Goal: Task Accomplishment & Management: Manage account settings

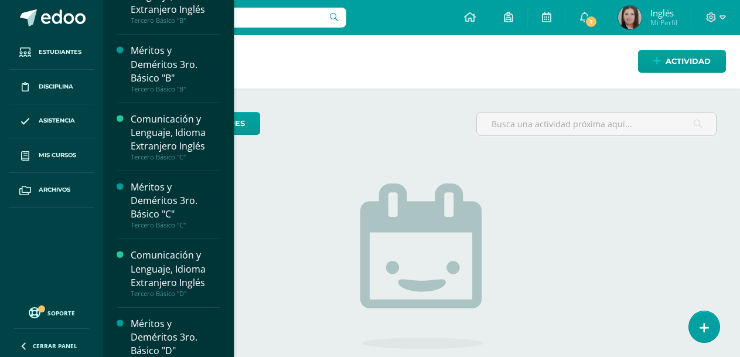
scroll to position [1462, 0]
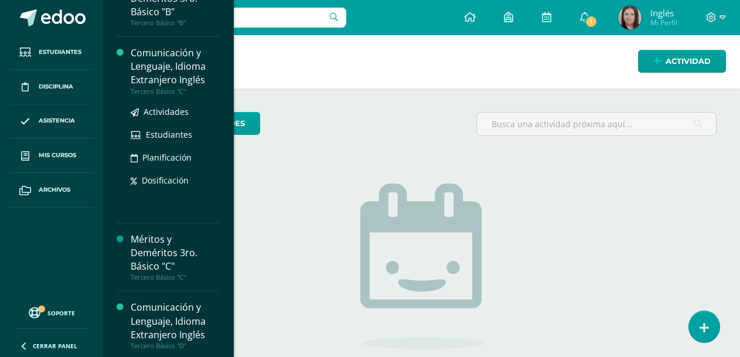
click at [177, 75] on div "Comunicación y Lenguaje, Idioma Extranjero Inglés" at bounding box center [175, 66] width 89 height 40
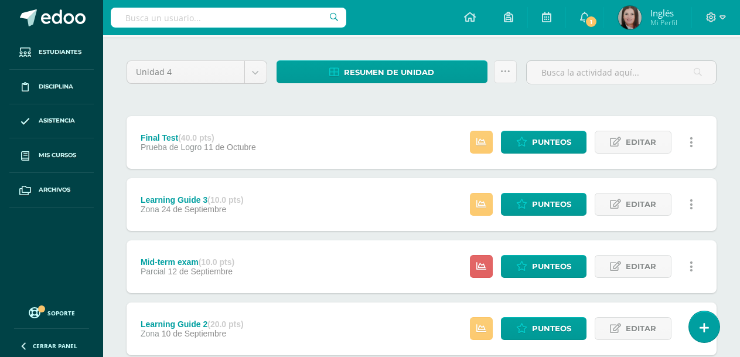
scroll to position [100, 0]
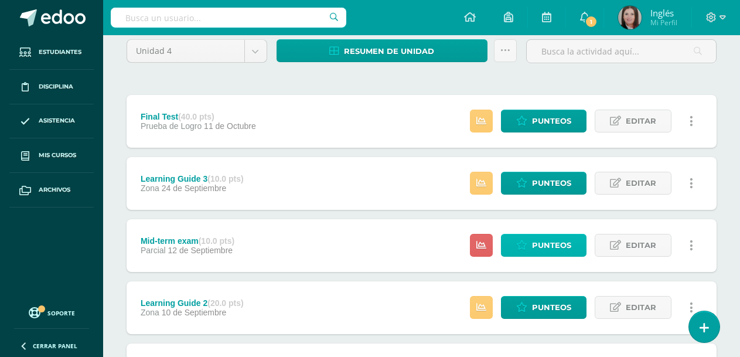
click at [537, 246] on span "Punteos" at bounding box center [551, 245] width 39 height 22
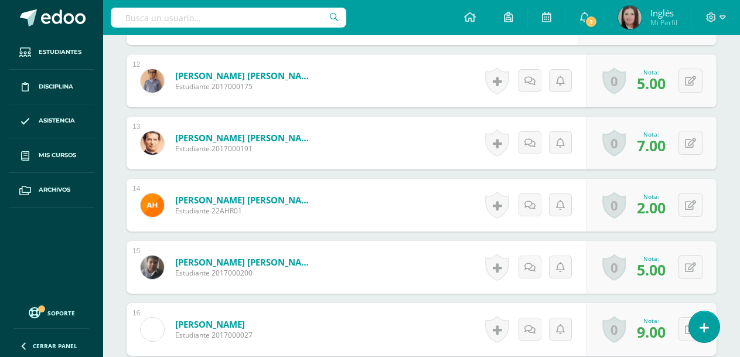
scroll to position [1057, 0]
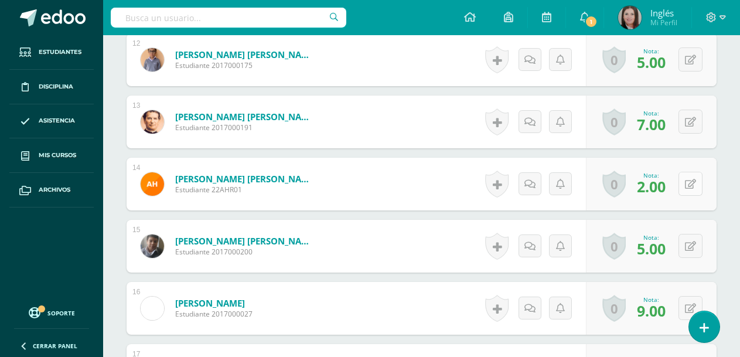
click at [687, 186] on button at bounding box center [690, 184] width 24 height 24
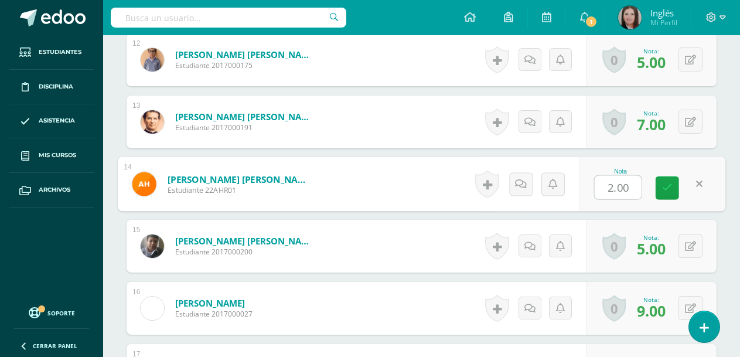
type input "6"
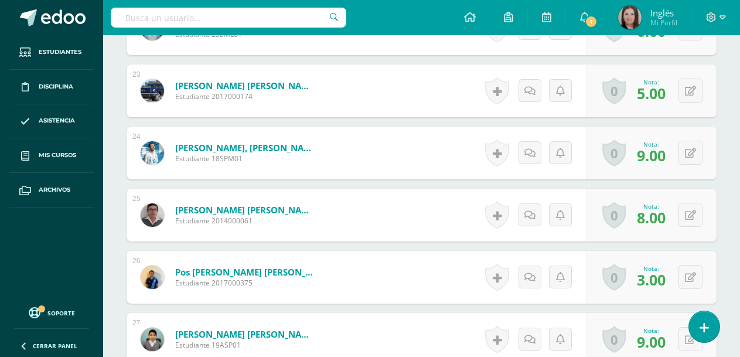
scroll to position [1760, 0]
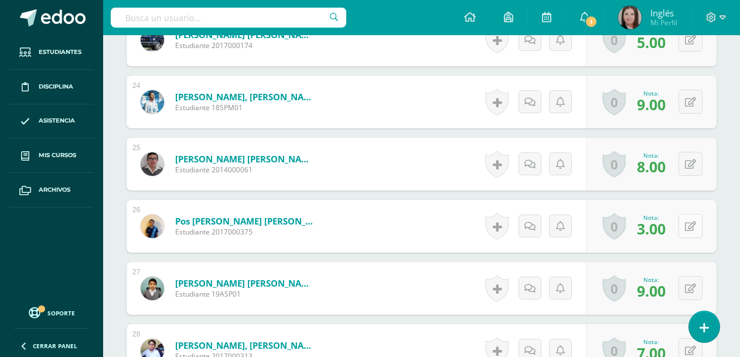
click at [688, 220] on button at bounding box center [690, 226] width 24 height 24
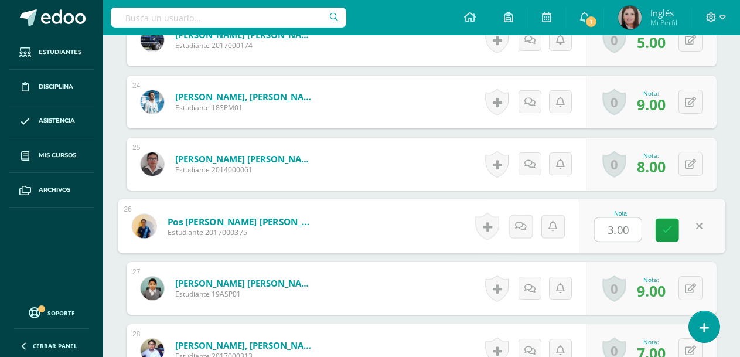
type input "6"
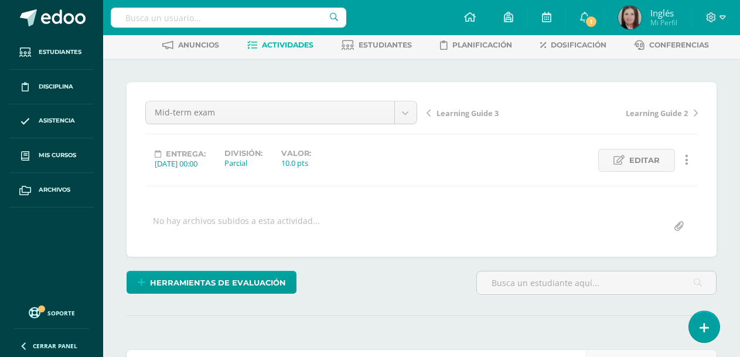
scroll to position [0, 0]
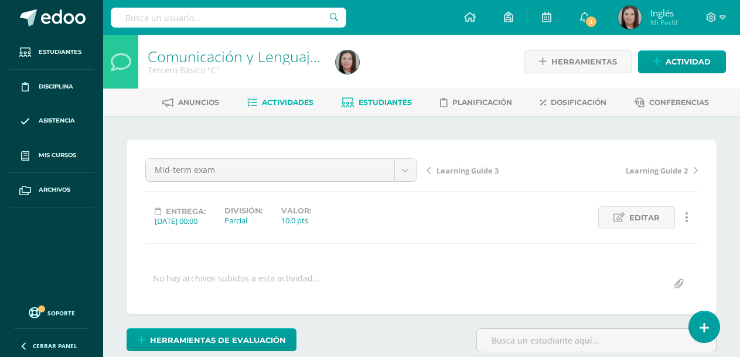
click at [398, 104] on span "Estudiantes" at bounding box center [385, 102] width 53 height 9
click at [384, 99] on span "Estudiantes" at bounding box center [385, 102] width 53 height 9
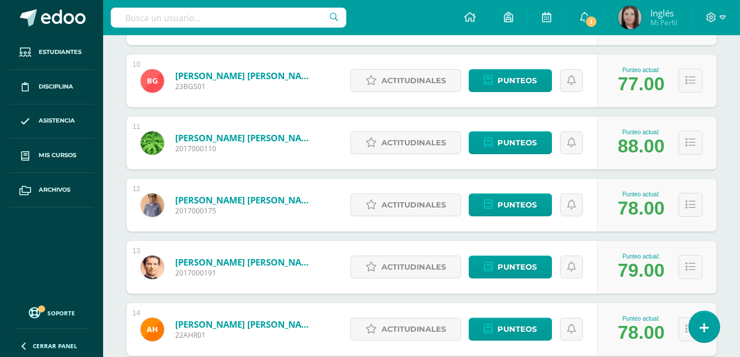
scroll to position [877, 0]
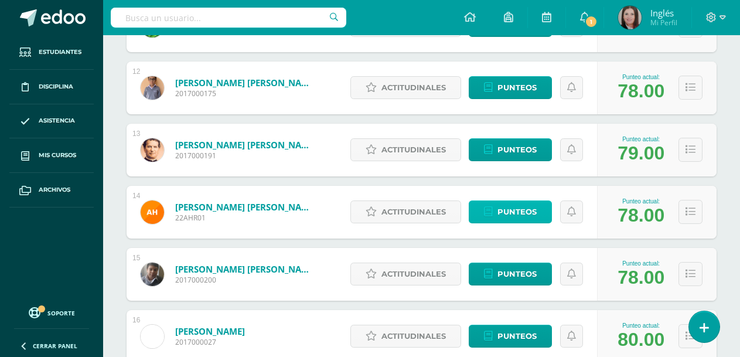
click at [497, 210] on link "Punteos" at bounding box center [510, 211] width 83 height 23
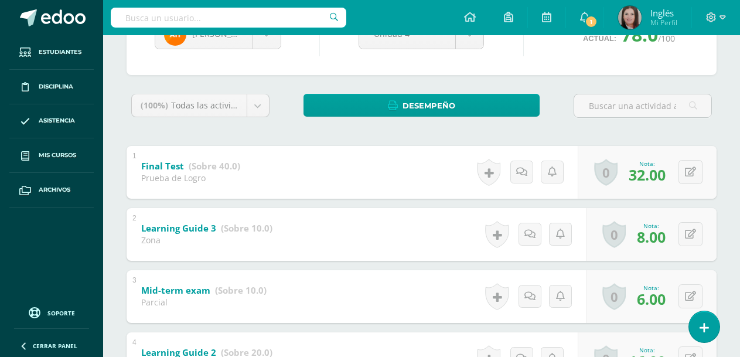
scroll to position [13, 0]
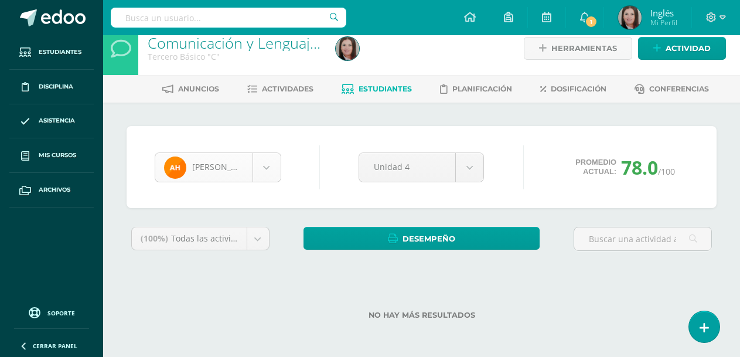
click at [262, 174] on body "Estudiantes Disciplina Asistencia Mis cursos Archivos Soporte Ayuda Reportar un…" at bounding box center [370, 172] width 740 height 370
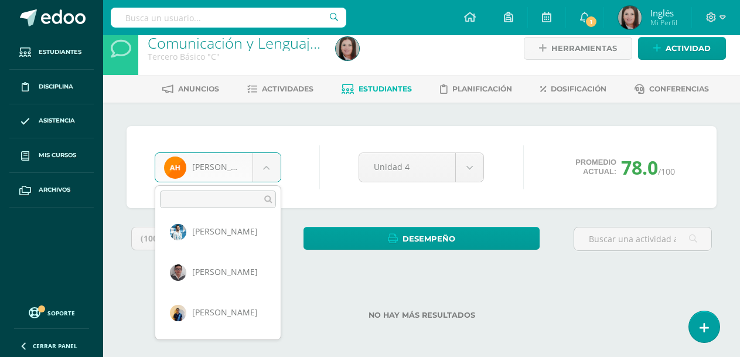
scroll to position [935, 0]
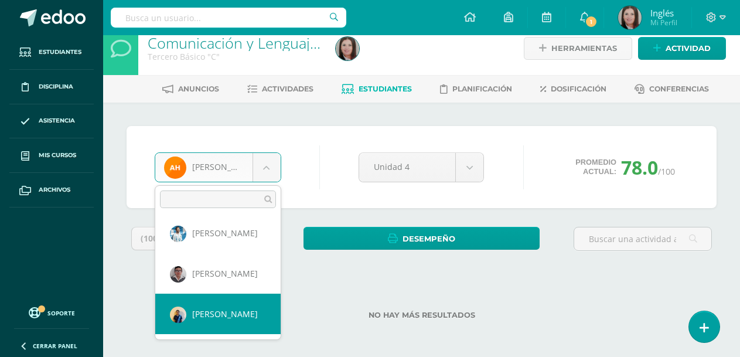
select select "566"
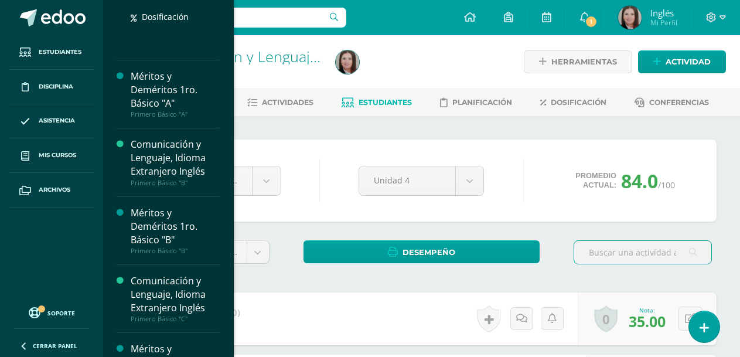
scroll to position [59, 0]
